Goal: Ask a question

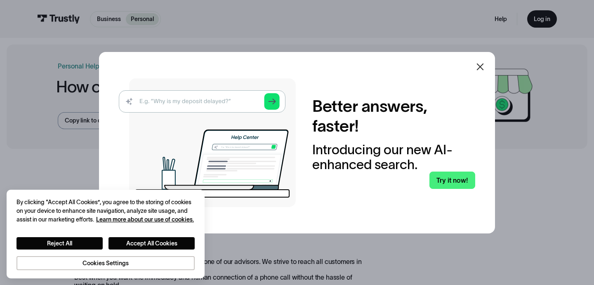
click at [483, 62] on icon at bounding box center [480, 67] width 10 height 10
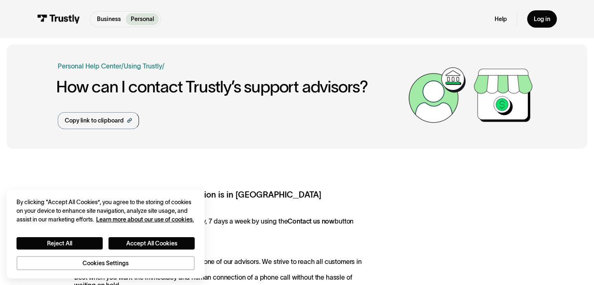
scroll to position [5, 0]
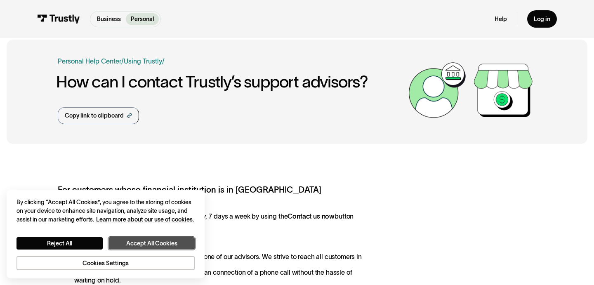
click at [144, 238] on button "Accept All Cookies" at bounding box center [151, 243] width 86 height 12
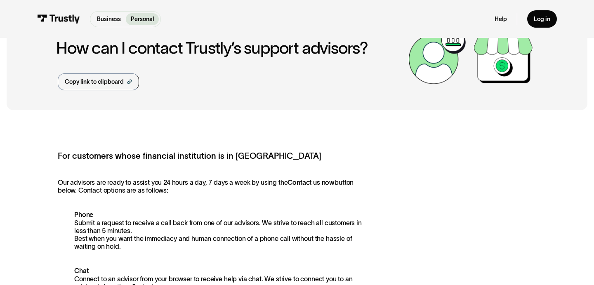
scroll to position [0, 0]
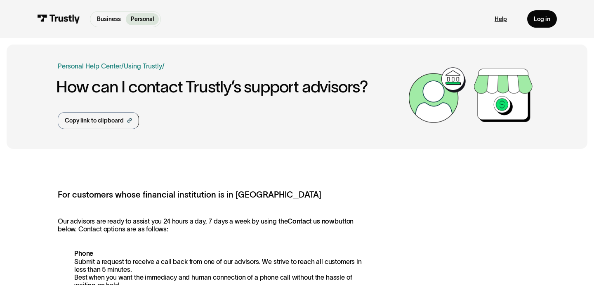
click at [498, 21] on link "Help" at bounding box center [501, 18] width 12 height 7
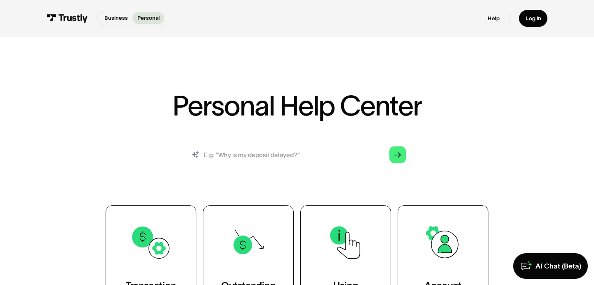
click at [273, 155] on input "search" at bounding box center [296, 155] width 231 height 26
type input "call back"
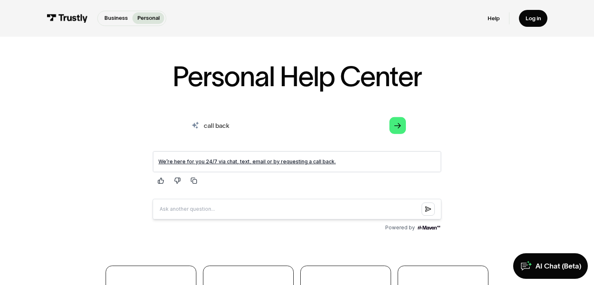
scroll to position [42, 0]
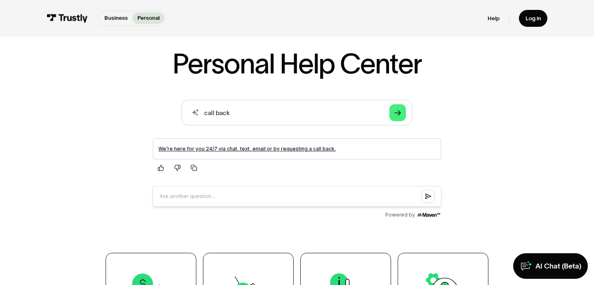
click at [232, 150] on link "We’re here for you 24/7 via chat, text, email or by requesting a call back." at bounding box center [246, 149] width 177 height 6
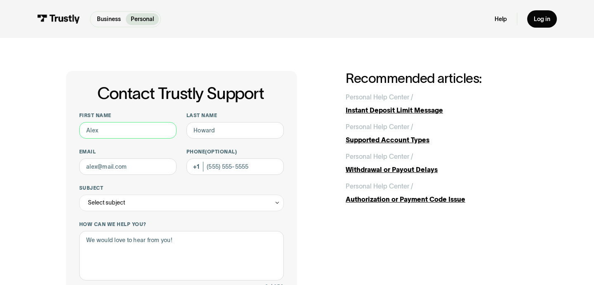
click at [127, 129] on input "First name" at bounding box center [127, 130] width 97 height 16
type input "John"
type input "Hribovski"
type input "hribovskijohn@gmail.com"
type input "(267) 901-4526"
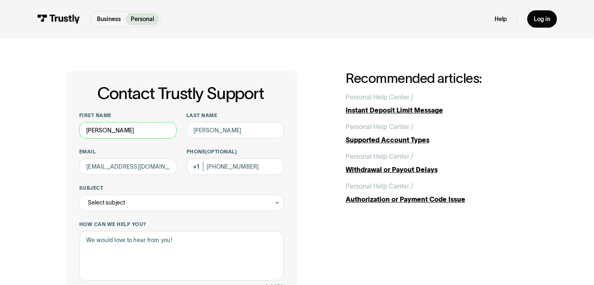
scroll to position [14, 0]
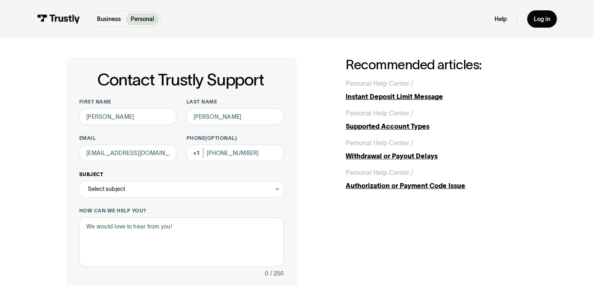
click at [147, 193] on div "Select subject" at bounding box center [181, 189] width 205 height 16
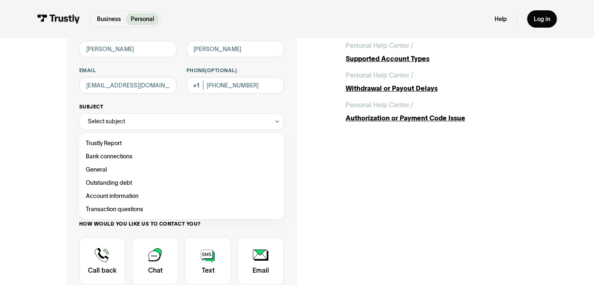
scroll to position [82, 0]
click at [123, 181] on div "Contact Trustly Support" at bounding box center [181, 182] width 198 height 13
type input "**********"
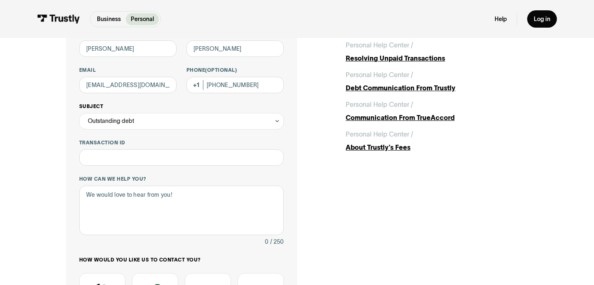
scroll to position [97, 0]
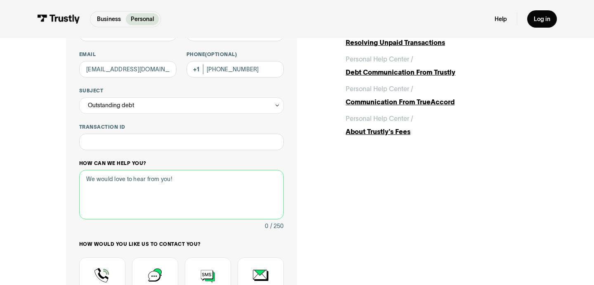
click at [192, 206] on textarea "How can we help you?" at bounding box center [181, 194] width 205 height 49
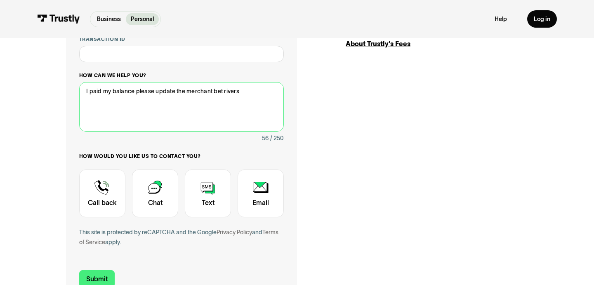
scroll to position [201, 0]
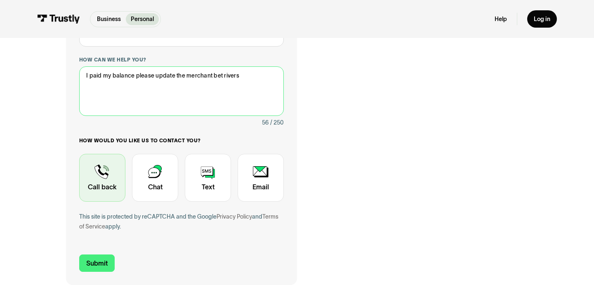
type textarea "I paid my balance please update the merchant bet rivers"
click at [101, 167] on div "Contact Trustly Support" at bounding box center [102, 178] width 46 height 48
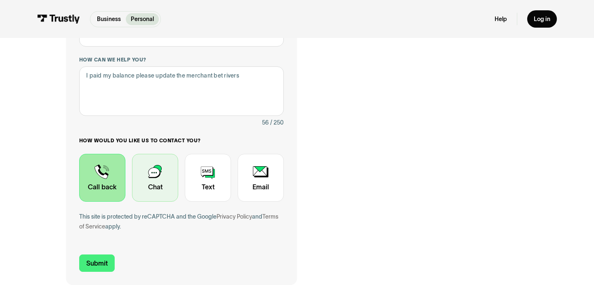
click at [148, 182] on div "Contact Trustly Support" at bounding box center [155, 178] width 46 height 48
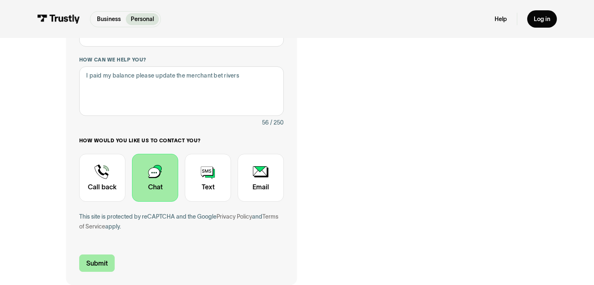
click at [95, 260] on input "Submit" at bounding box center [96, 262] width 35 height 17
type input "+12679014526"
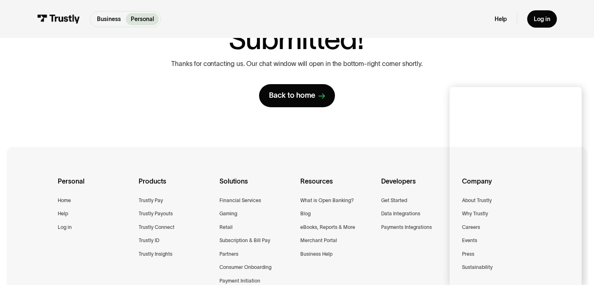
scroll to position [92, 0]
